Goal: Task Accomplishment & Management: Use online tool/utility

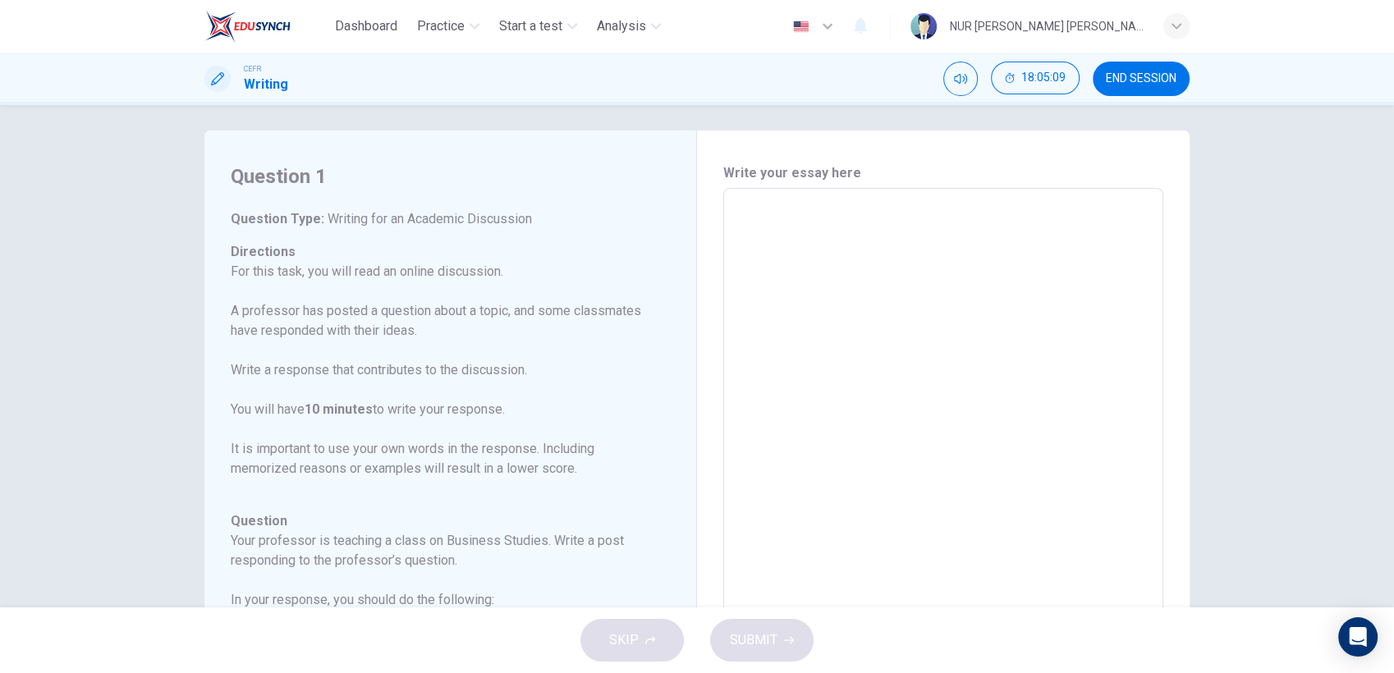
scroll to position [222, 0]
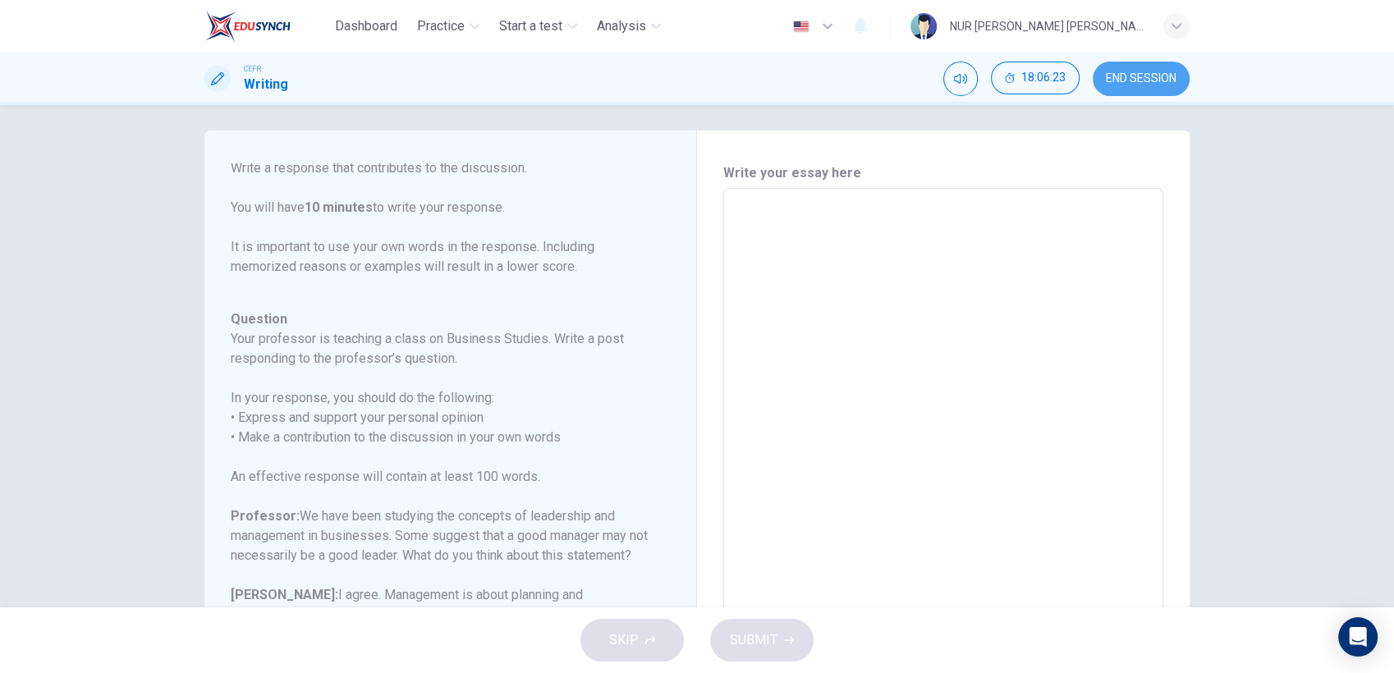
click at [1147, 82] on span "END SESSION" at bounding box center [1141, 78] width 71 height 13
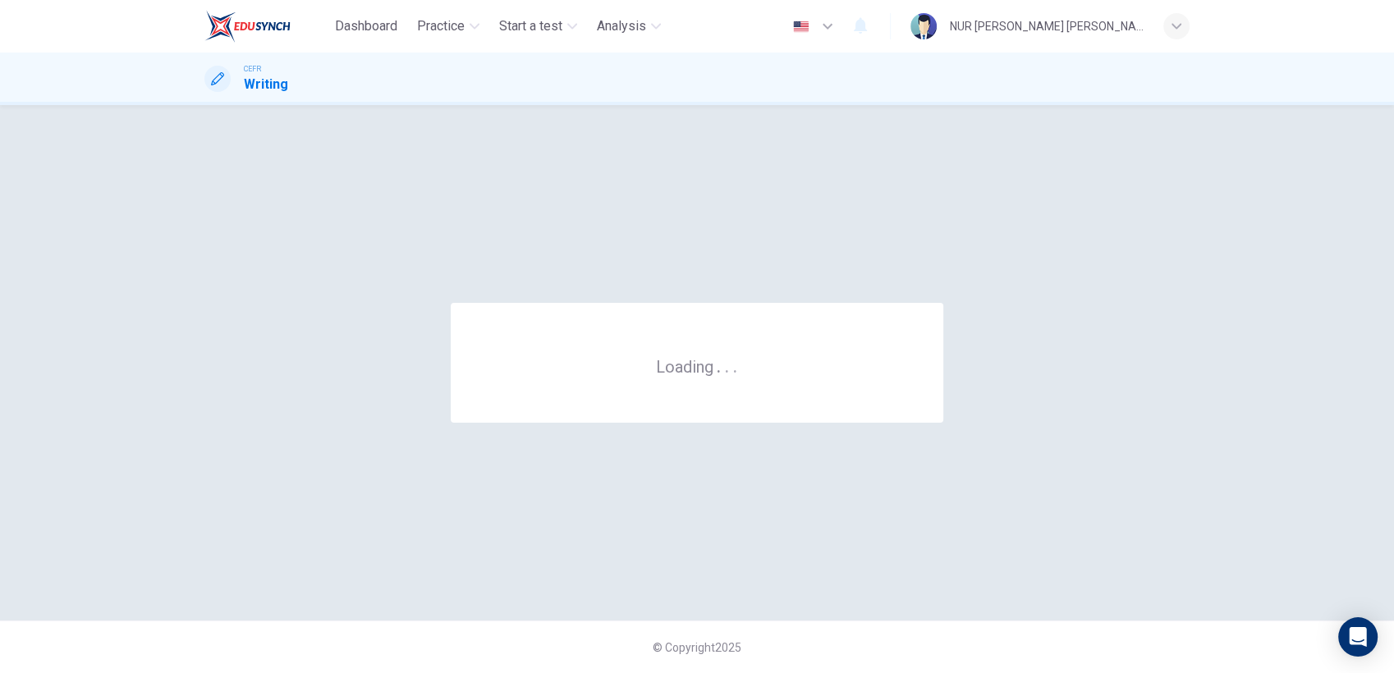
scroll to position [0, 0]
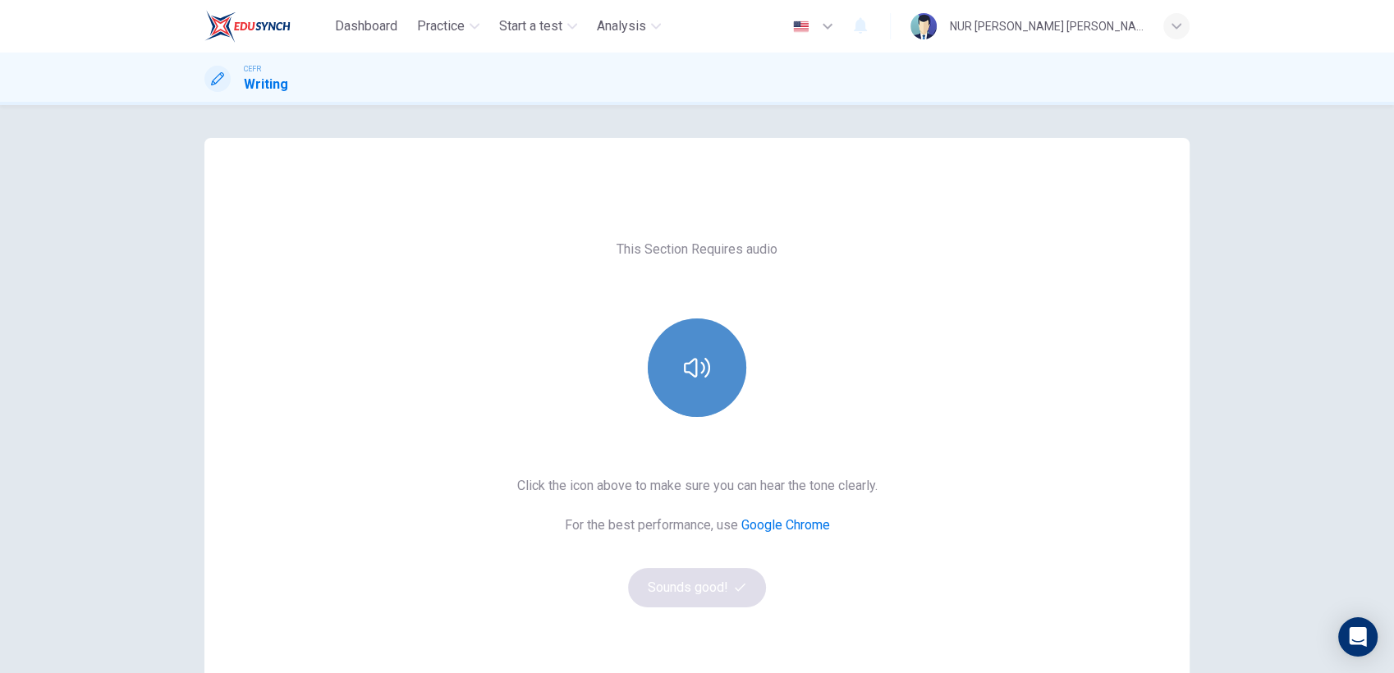
click at [657, 357] on button "button" at bounding box center [697, 367] width 98 height 98
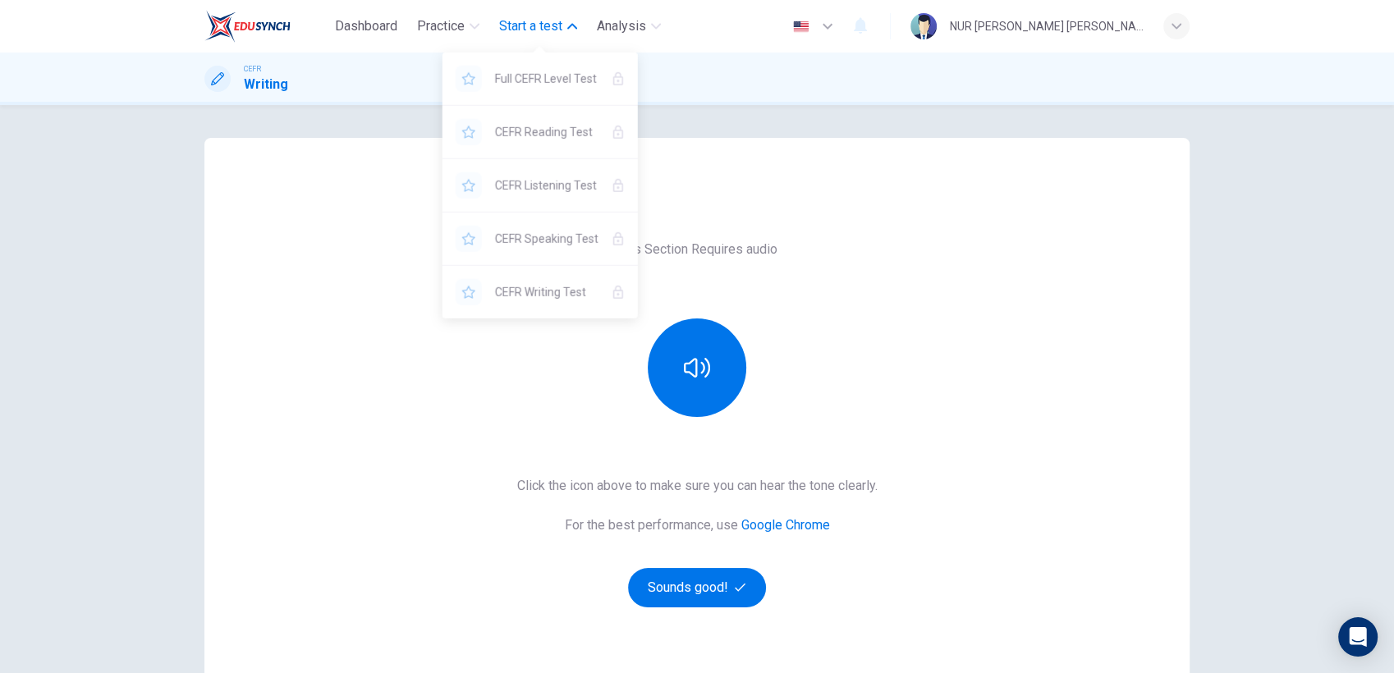
click at [545, 30] on span "Start a test" at bounding box center [530, 26] width 63 height 20
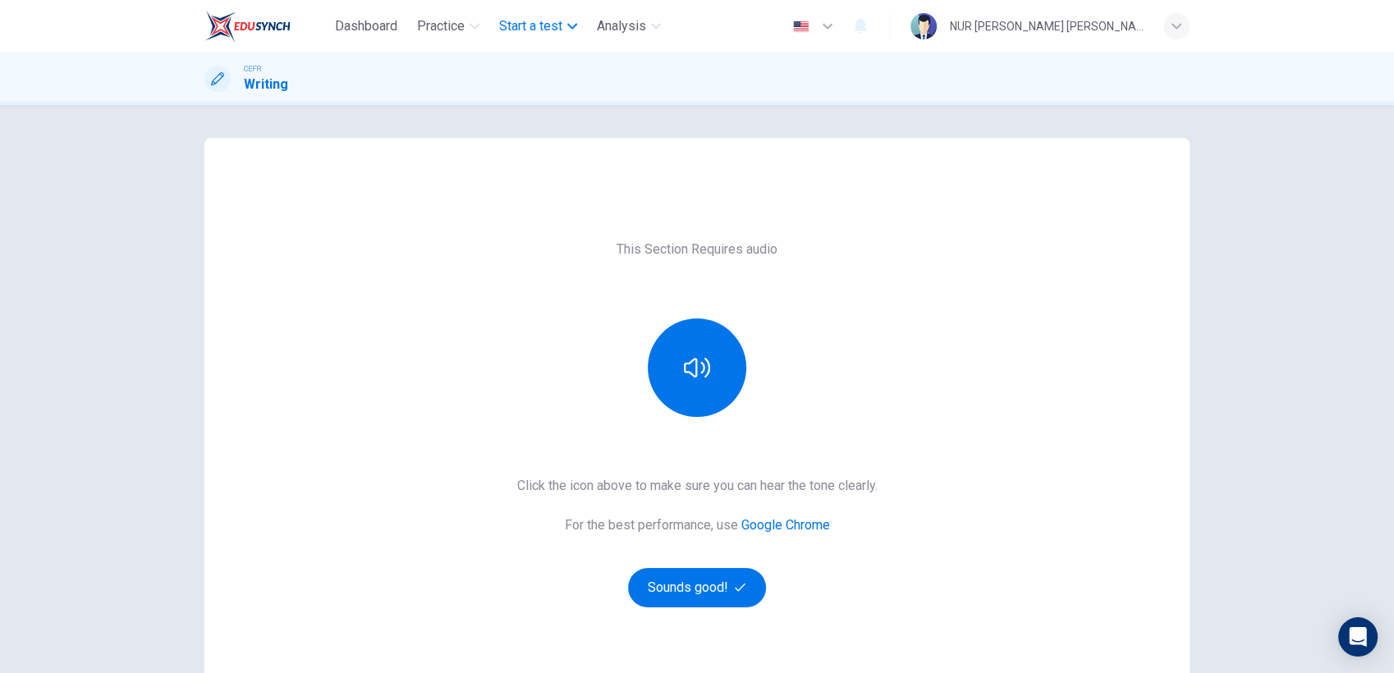
click at [545, 30] on span "Start a test" at bounding box center [530, 26] width 63 height 20
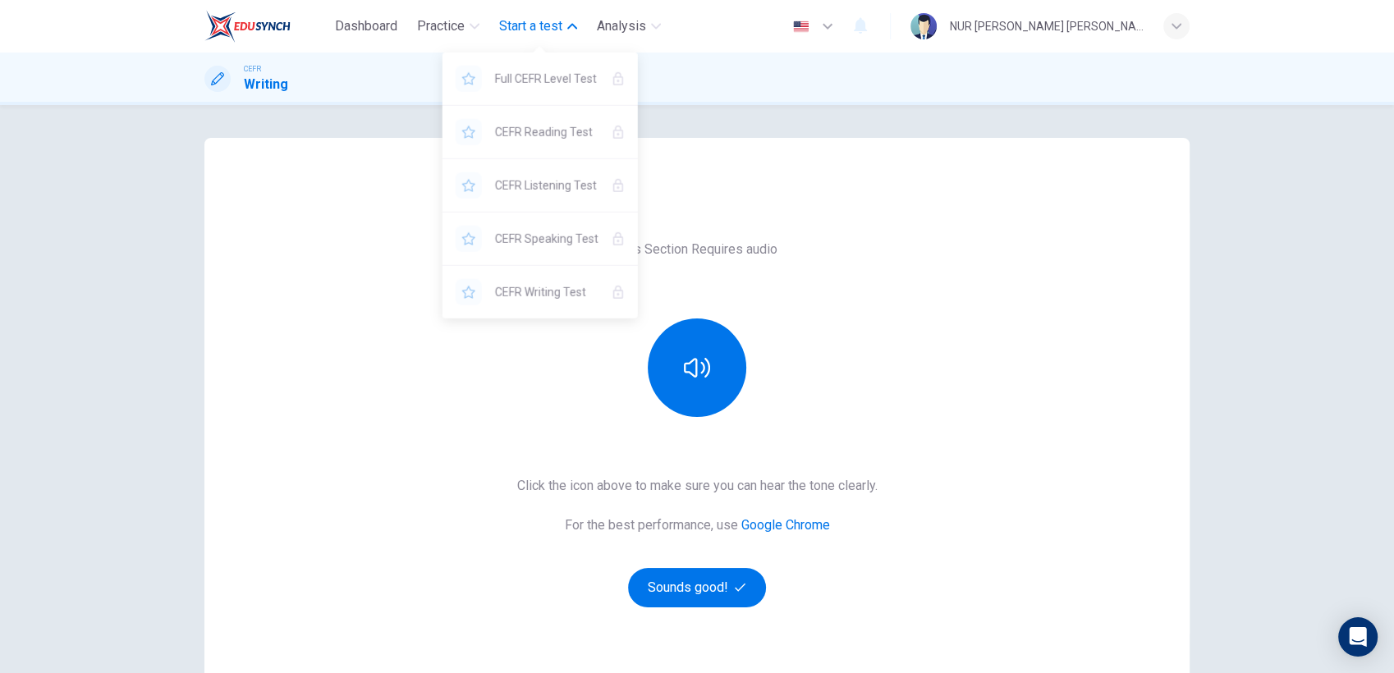
click at [545, 30] on span "Start a test" at bounding box center [530, 26] width 63 height 20
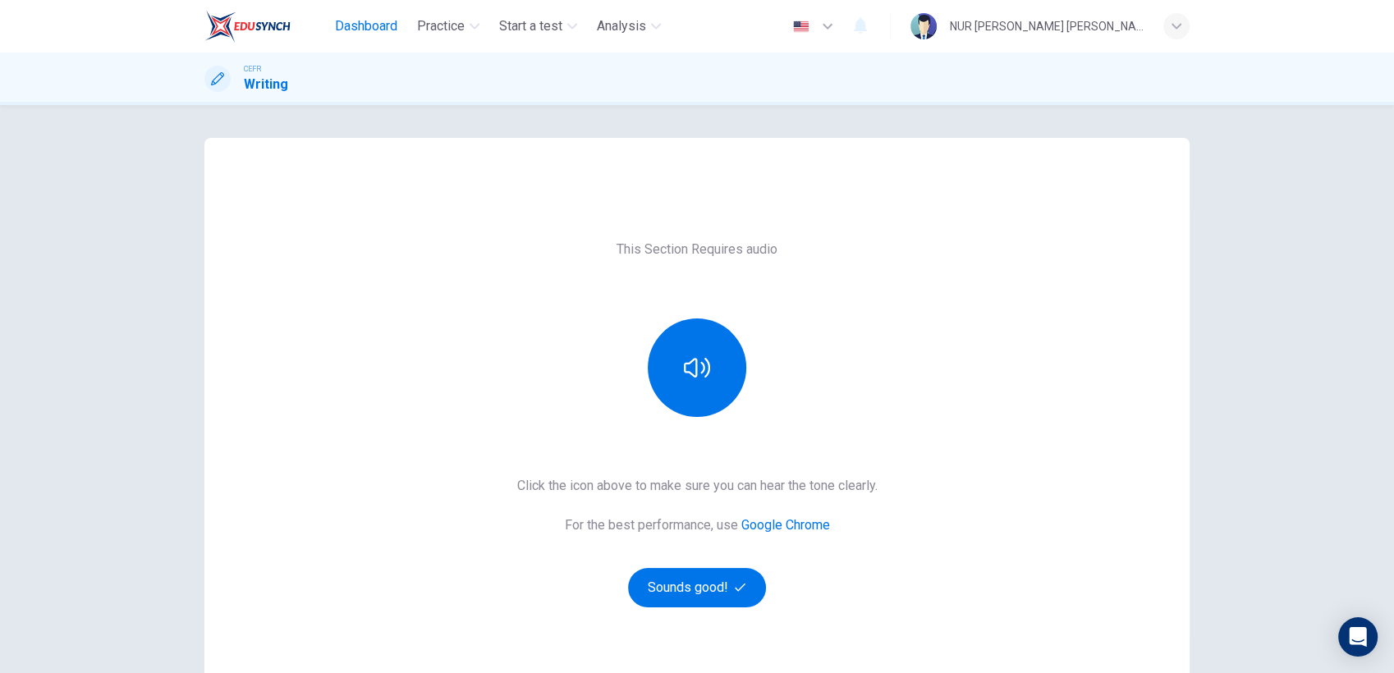
click at [355, 21] on span "Dashboard" at bounding box center [366, 26] width 62 height 20
click at [578, 159] on div "This Section Requires audio Click the icon above to make sure you can hear the …" at bounding box center [696, 423] width 985 height 570
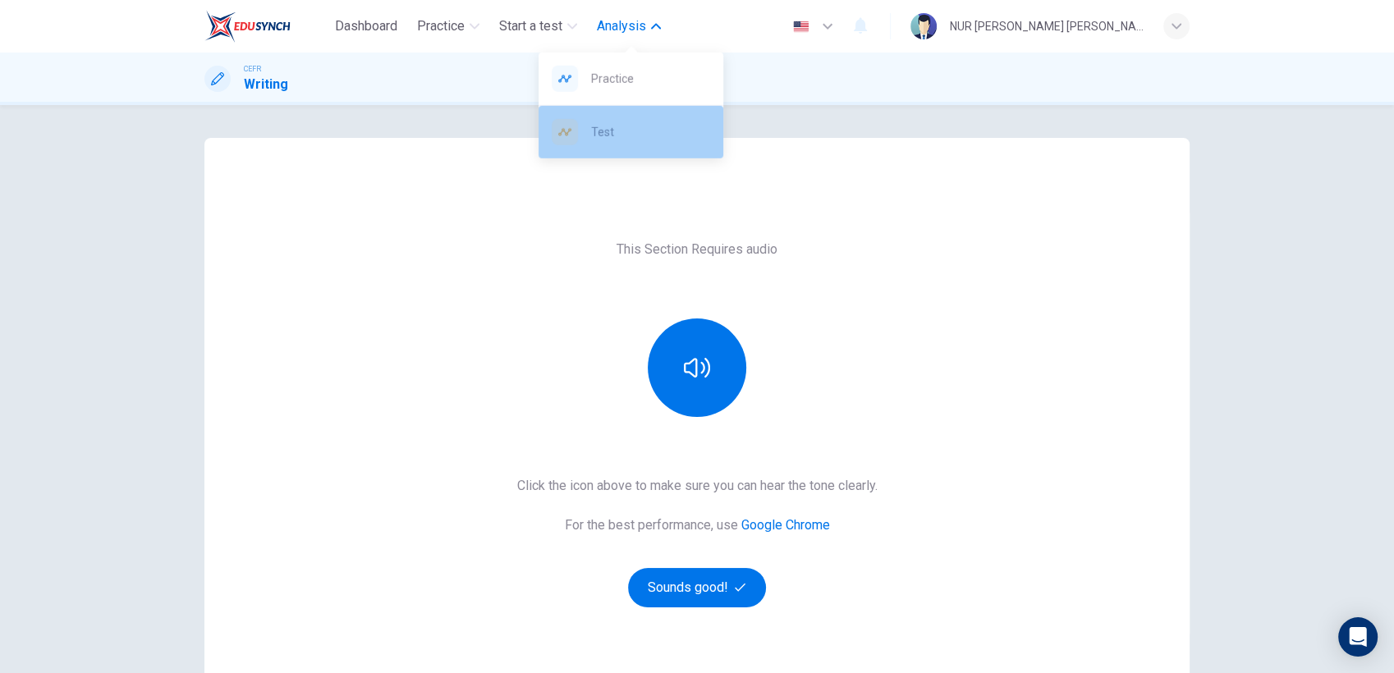
click at [602, 121] on div "Test" at bounding box center [630, 132] width 185 height 53
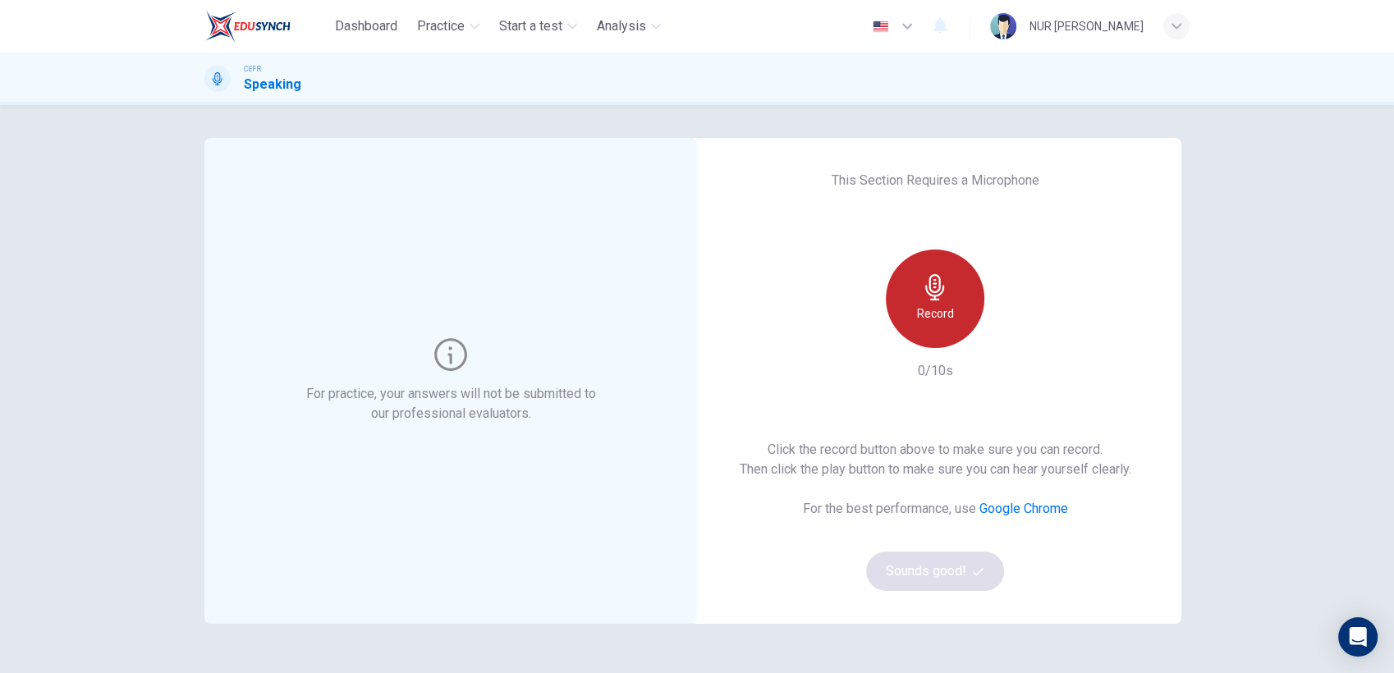
click at [922, 289] on icon "button" at bounding box center [935, 287] width 26 height 26
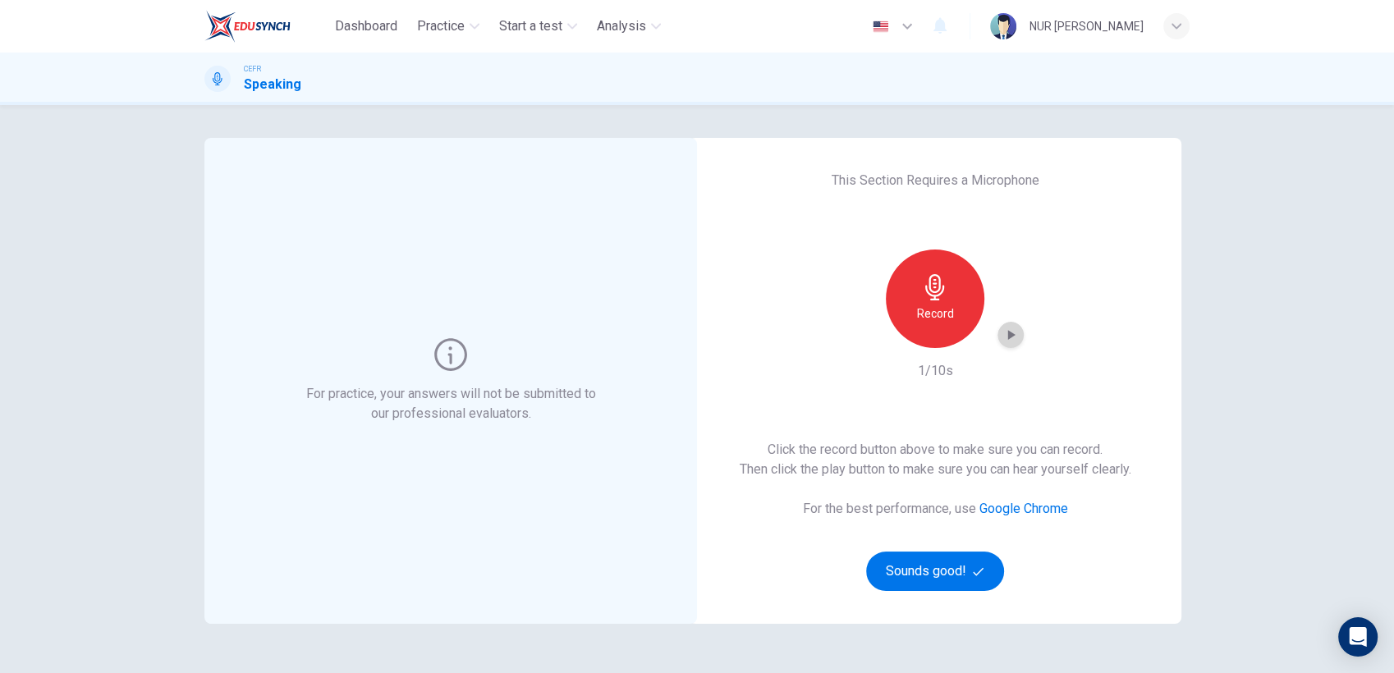
click at [997, 334] on div "button" at bounding box center [1010, 335] width 26 height 26
